Goal: Task Accomplishment & Management: Manage account settings

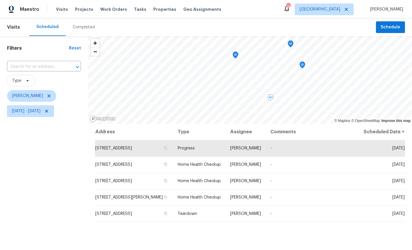
click at [0, 0] on icon at bounding box center [0, 0] width 0 height 0
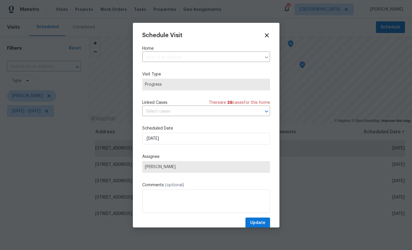
type input "[STREET_ADDRESS]"
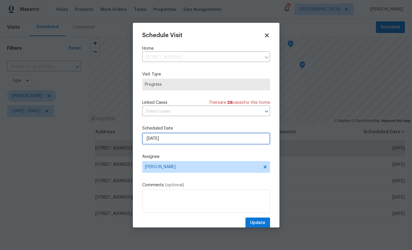
click at [192, 136] on input "[DATE]" at bounding box center [206, 139] width 128 height 12
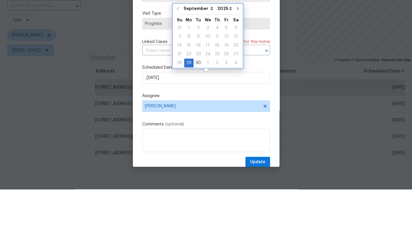
click at [236, 67] on icon "Go to next month" at bounding box center [237, 69] width 5 height 5
type input "[DATE]"
select select "9"
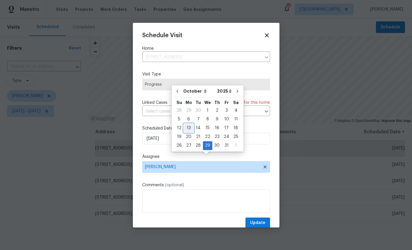
click at [186, 124] on div "13" at bounding box center [189, 128] width 10 height 8
type input "[DATE]"
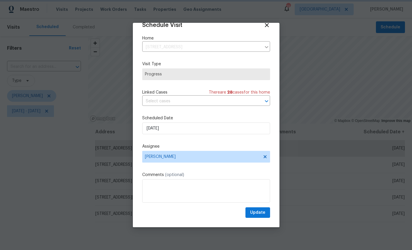
scroll to position [12, 0]
click at [260, 213] on span "Update" at bounding box center [257, 212] width 15 height 7
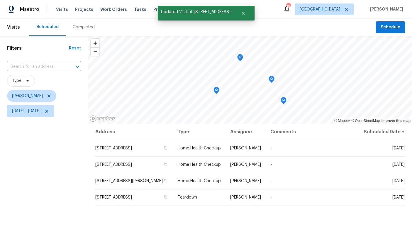
click at [283, 100] on icon "Map marker" at bounding box center [283, 100] width 1 height 1
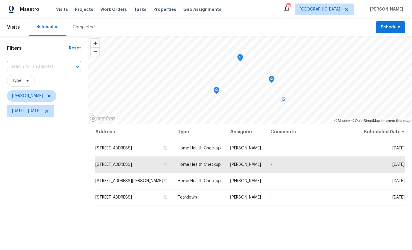
click at [272, 76] on icon "Map marker" at bounding box center [271, 79] width 5 height 7
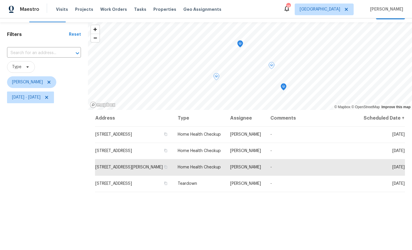
scroll to position [11, 0]
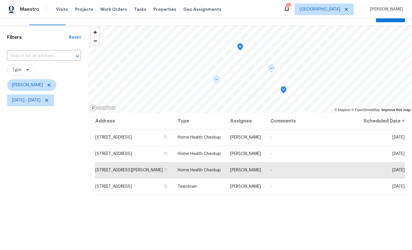
click at [284, 87] on icon "Map marker" at bounding box center [283, 90] width 5 height 7
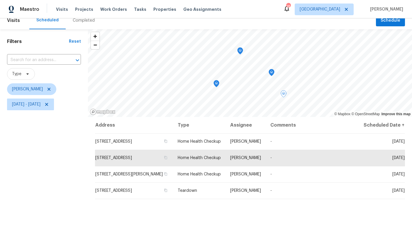
scroll to position [6, 0]
click at [217, 81] on icon "Map marker" at bounding box center [216, 84] width 5 height 7
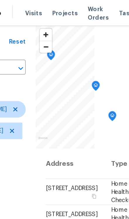
scroll to position [37, 0]
